Goal: Task Accomplishment & Management: Manage account settings

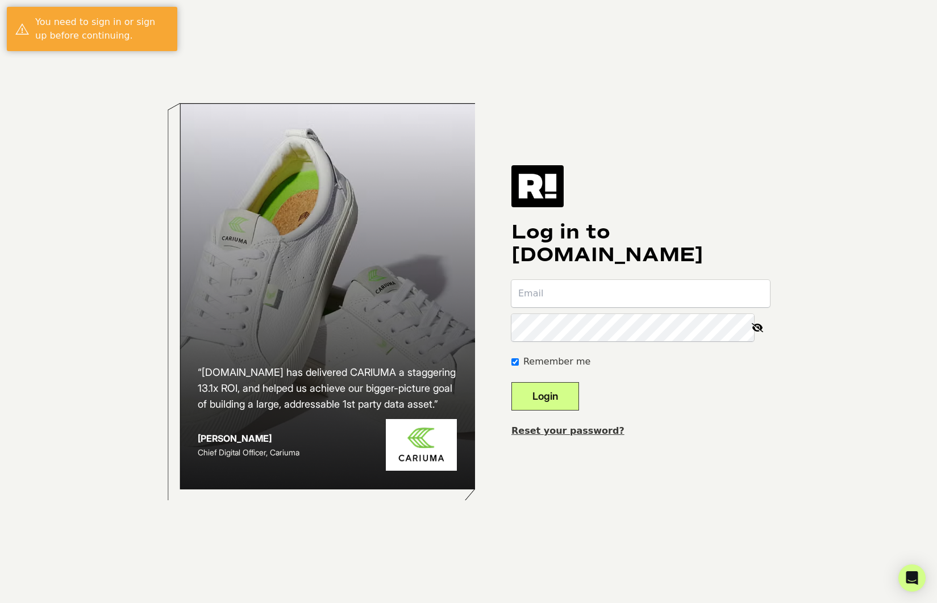
drag, startPoint x: 558, startPoint y: 295, endPoint x: 565, endPoint y: 301, distance: 8.9
click at [558, 295] on input "email" at bounding box center [640, 293] width 259 height 27
click at [584, 293] on input "email" at bounding box center [640, 293] width 259 height 27
click at [661, 412] on div "Log in to Retention.com Remember me Login Reset your password?" at bounding box center [640, 301] width 259 height 273
click at [599, 297] on input "email" at bounding box center [640, 293] width 259 height 27
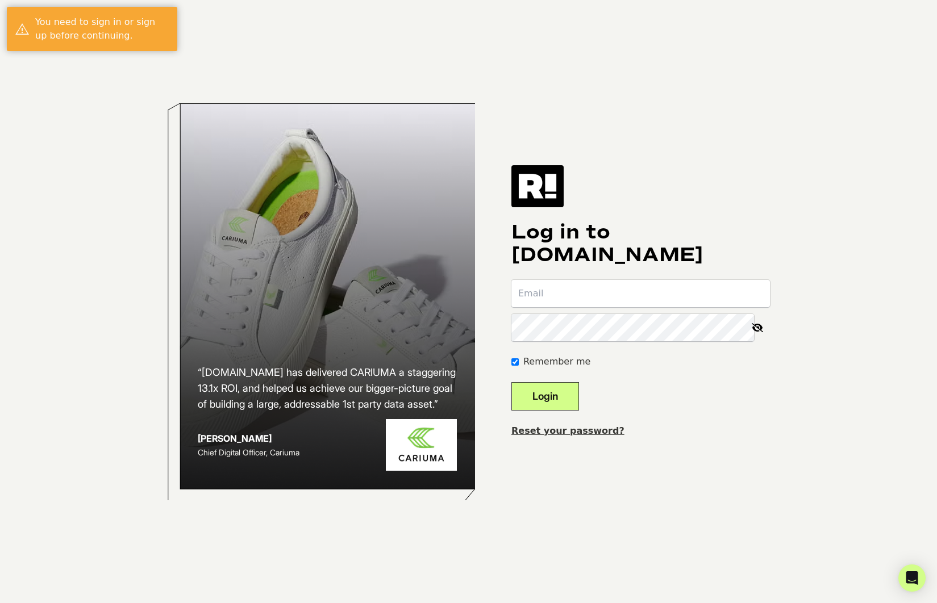
click at [0, 603] on com-1password-button at bounding box center [0, 603] width 0 height 0
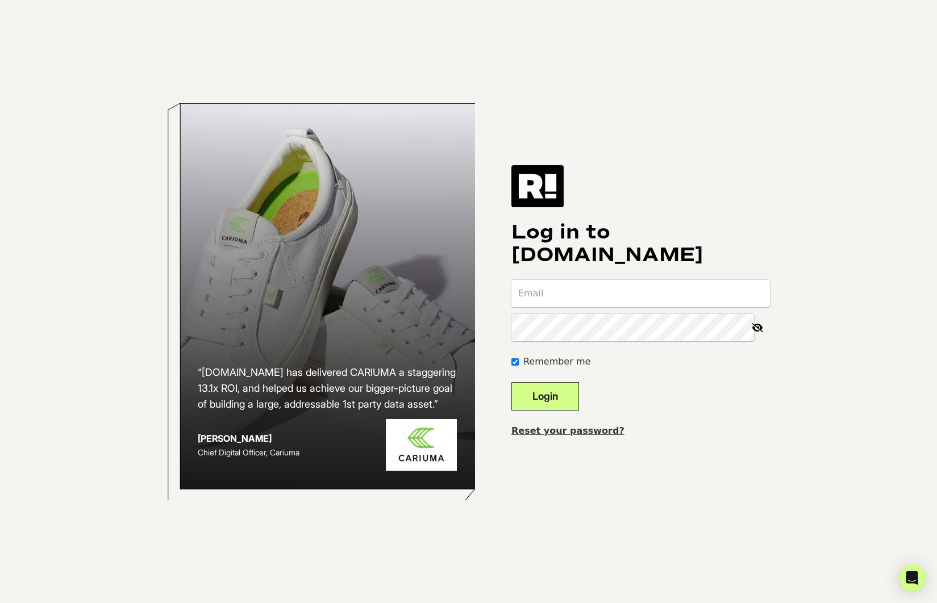
click at [647, 301] on input "email" at bounding box center [640, 293] width 259 height 27
click at [0, 603] on com-1password-button at bounding box center [0, 603] width 0 height 0
type input "adam@getsnoozy.com"
click at [511, 382] on button "Login" at bounding box center [545, 396] width 68 height 28
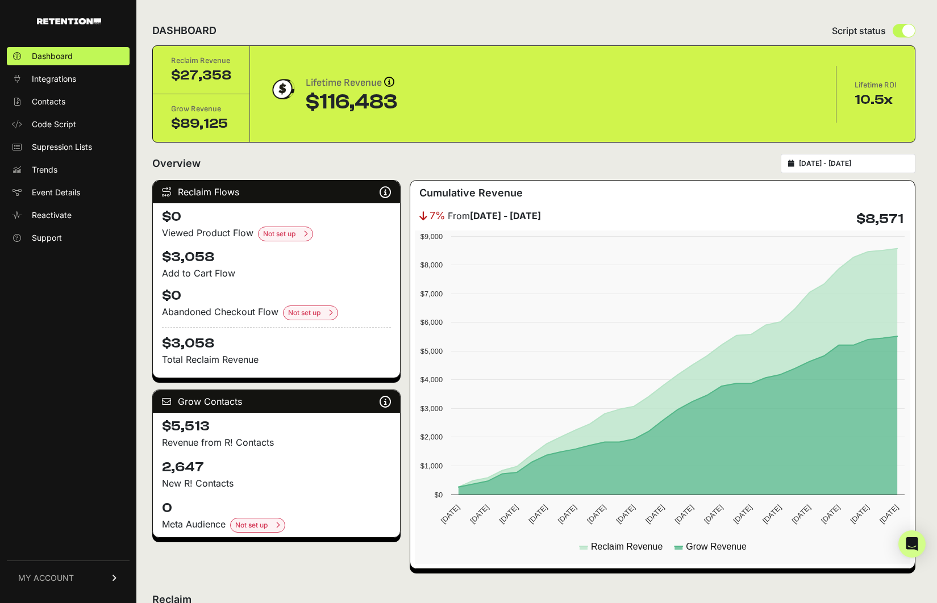
click at [58, 573] on span "MY ACCOUNT" at bounding box center [46, 578] width 56 height 11
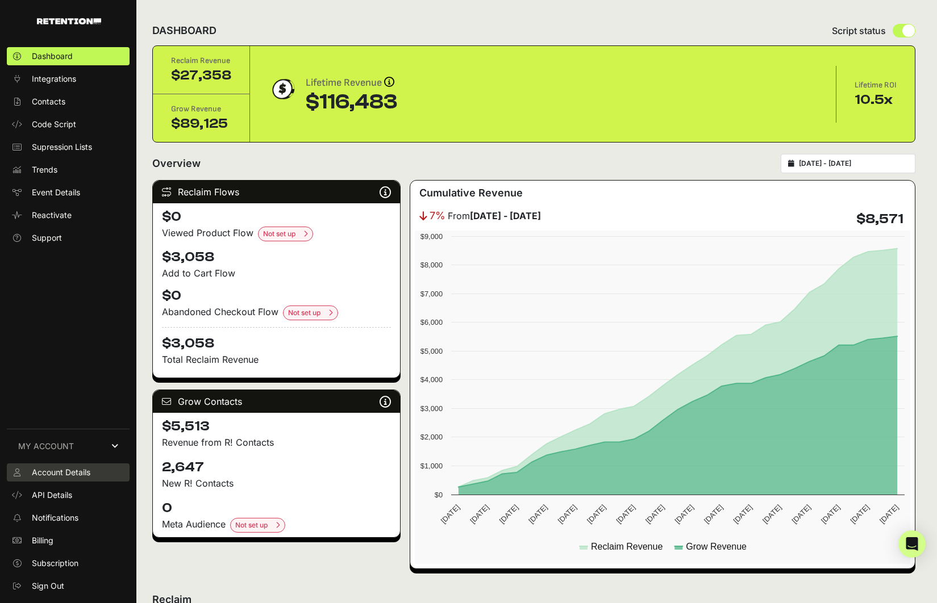
click at [55, 473] on span "Account Details" at bounding box center [61, 472] width 59 height 11
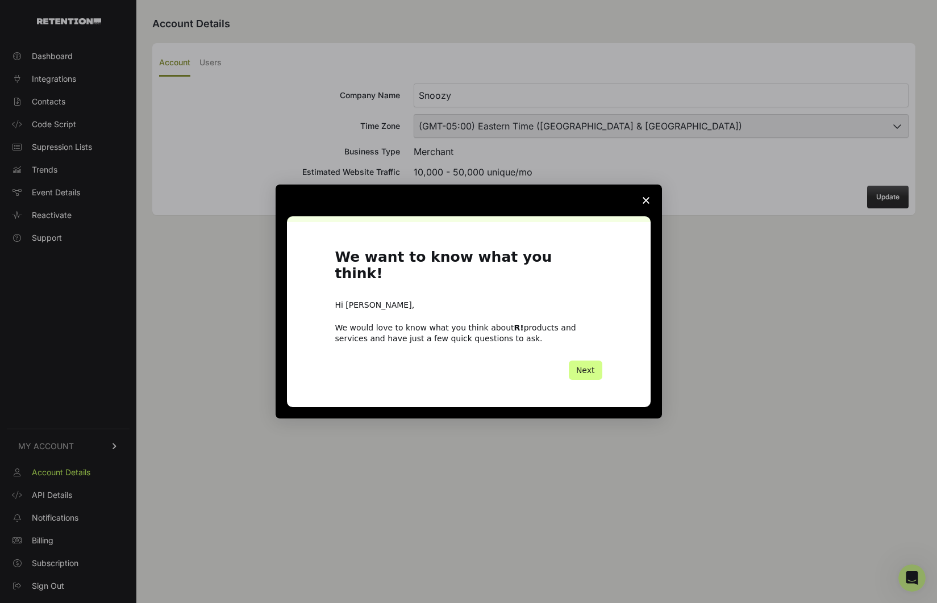
click at [216, 68] on div "Intercom messenger" at bounding box center [468, 301] width 937 height 603
click at [583, 366] on button "Next" at bounding box center [586, 370] width 34 height 19
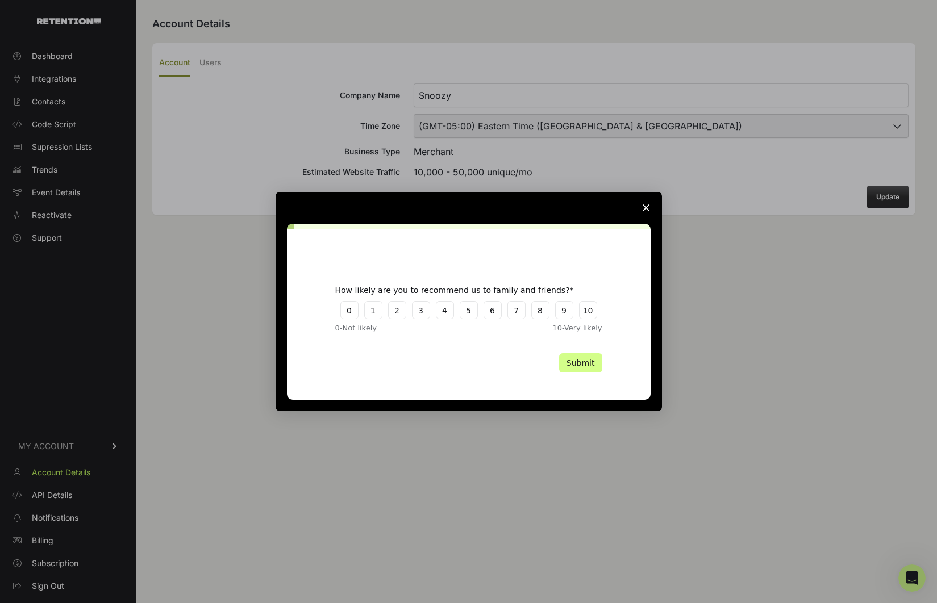
click at [641, 207] on span "Close survey" at bounding box center [646, 208] width 32 height 32
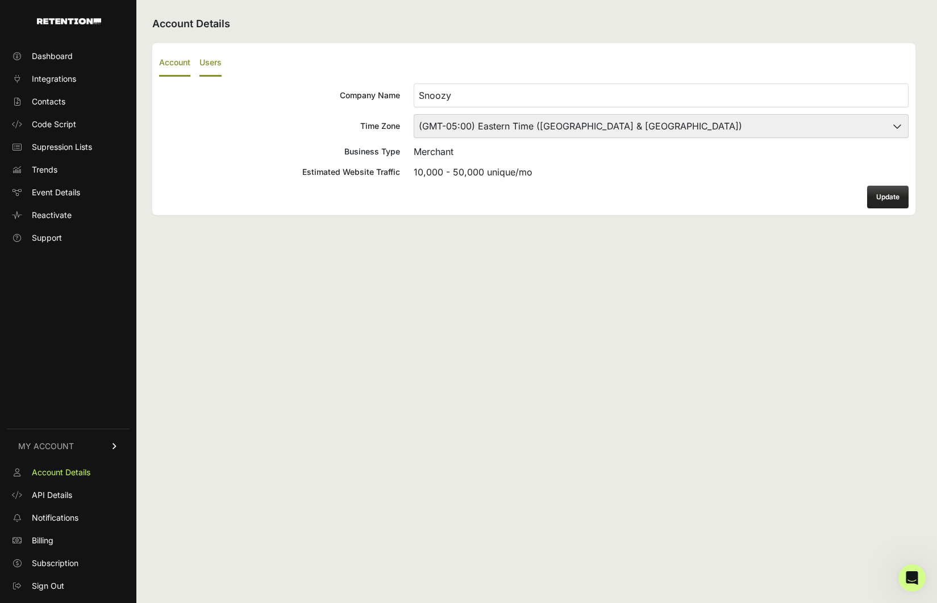
click at [217, 66] on label "Users" at bounding box center [210, 63] width 22 height 27
click at [0, 0] on input "Users" at bounding box center [0, 0] width 0 height 0
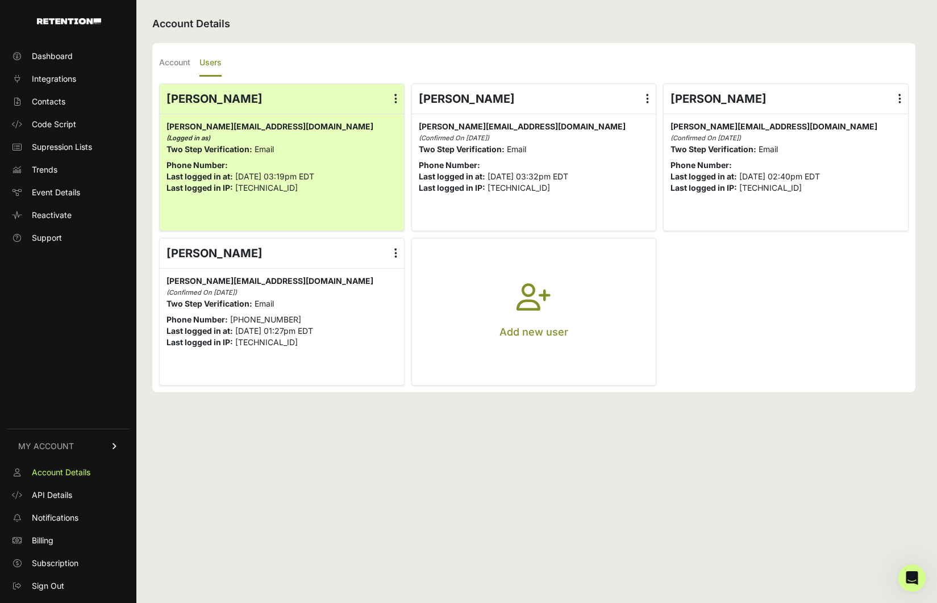
drag, startPoint x: 540, startPoint y: 297, endPoint x: 520, endPoint y: 297, distance: 19.9
click at [540, 297] on icon "button" at bounding box center [533, 304] width 34 height 41
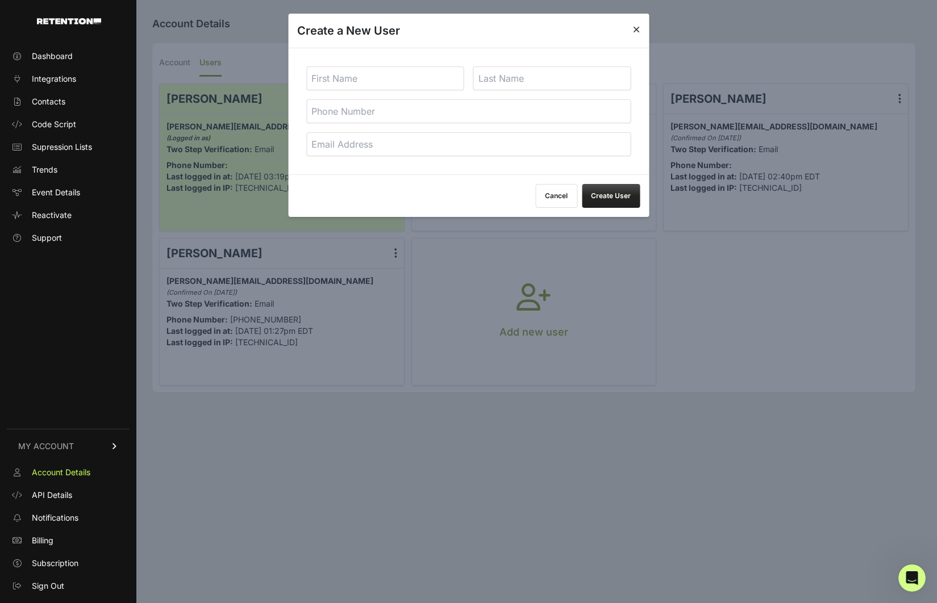
click at [371, 75] on input "text" at bounding box center [385, 78] width 158 height 24
type input "[PERSON_NAME]"
type input "david@getsnoozy.com"
click at [582, 184] on button "Create User" at bounding box center [611, 196] width 58 height 24
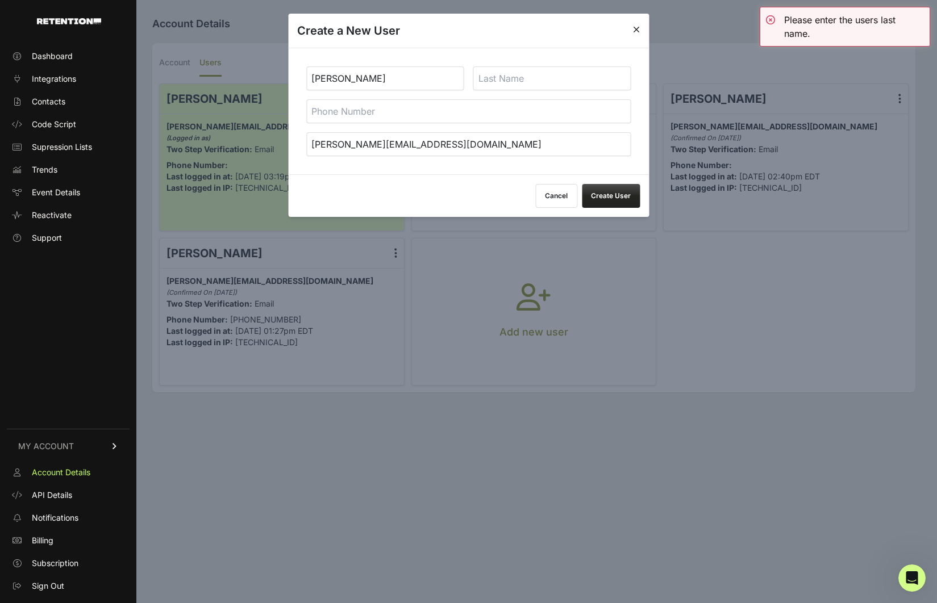
click at [498, 80] on input "text" at bounding box center [552, 78] width 158 height 24
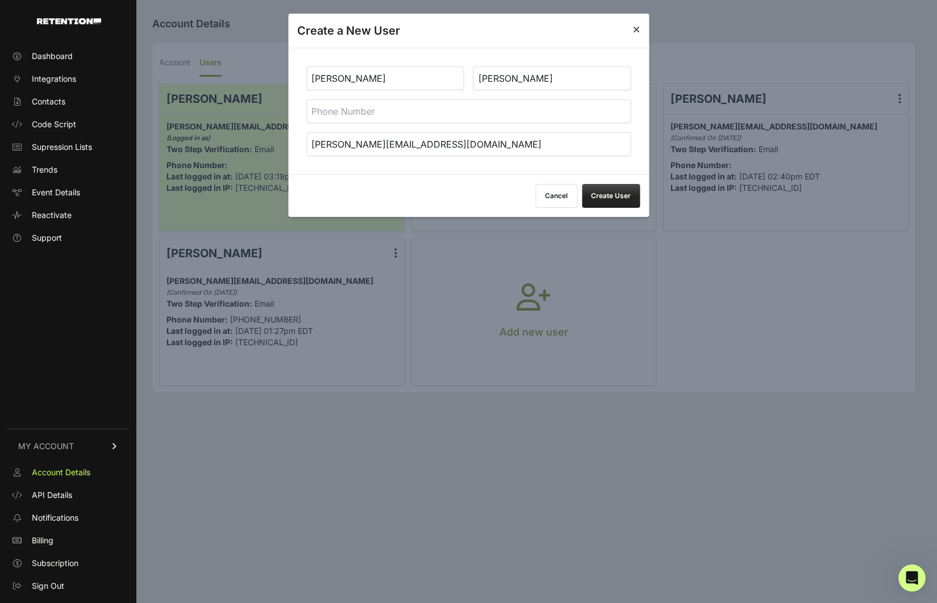
type input "Hernandez"
click at [545, 45] on div "Create a New User" at bounding box center [468, 31] width 361 height 34
click at [615, 195] on button "Create User" at bounding box center [611, 196] width 58 height 24
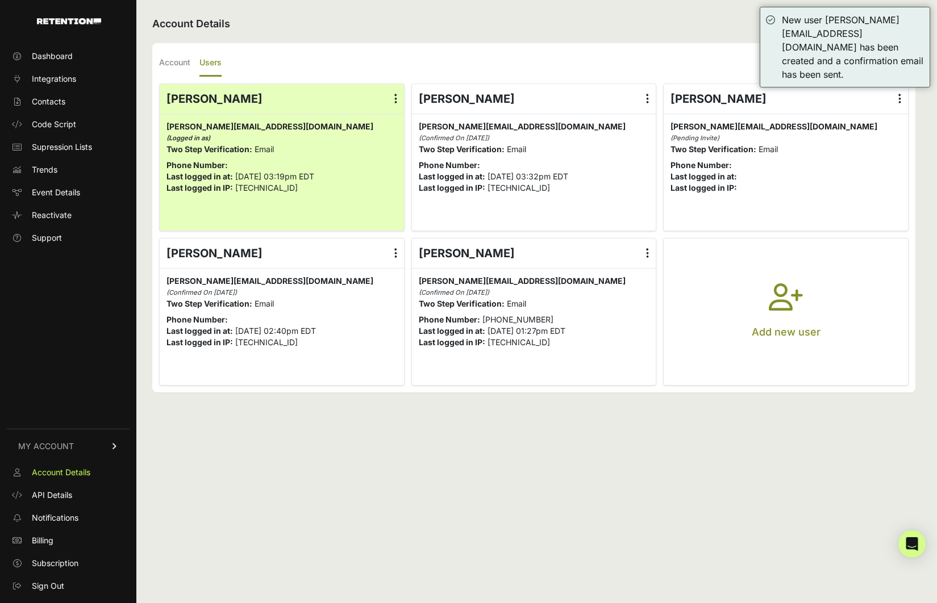
click at [608, 28] on h2 "Account Details" at bounding box center [533, 24] width 763 height 16
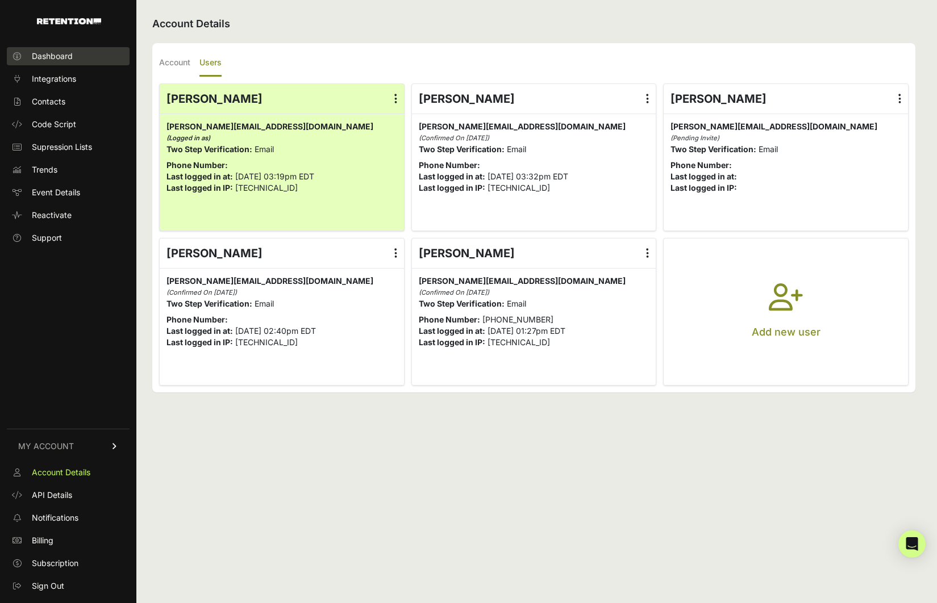
click at [38, 53] on span "Dashboard" at bounding box center [52, 56] width 41 height 11
